Goal: Task Accomplishment & Management: Use online tool/utility

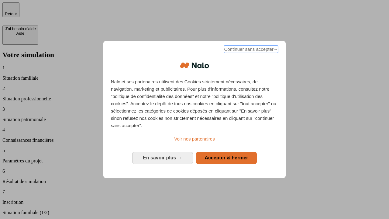
click at [250, 50] on span "Continuer sans accepter →" at bounding box center [251, 49] width 54 height 7
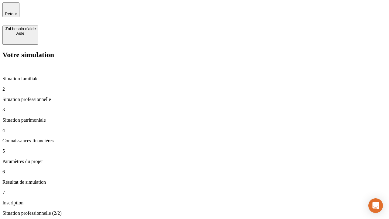
type input "30 000"
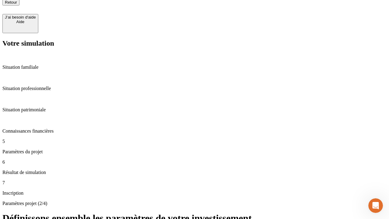
type input "25"
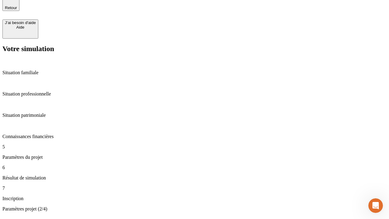
type input "1 000"
type input "640"
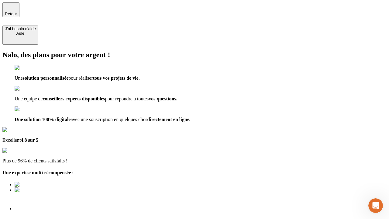
type input "[EMAIL_ADDRESS][PERSON_NAME][DOMAIN_NAME]"
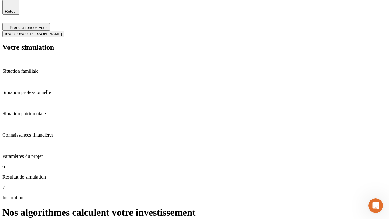
click at [62, 32] on span "Investir avec [PERSON_NAME]" at bounding box center [33, 34] width 57 height 5
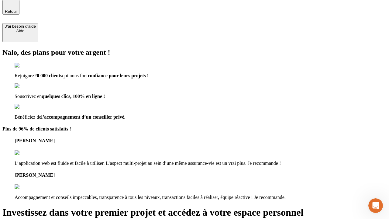
scroll to position [2, 0]
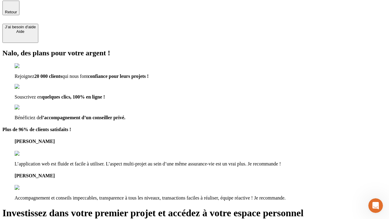
type input "[PERSON_NAME][EMAIL_ADDRESS][DOMAIN_NAME]"
